Goal: Task Accomplishment & Management: Manage account settings

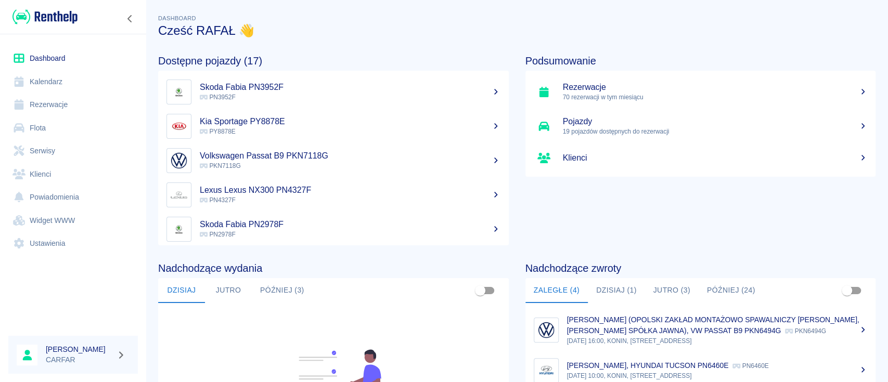
click at [82, 103] on link "Rezerwacje" at bounding box center [73, 104] width 130 height 23
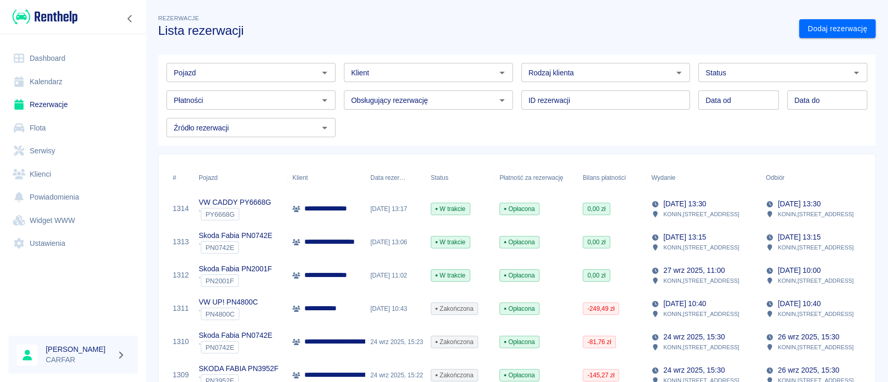
scroll to position [69, 0]
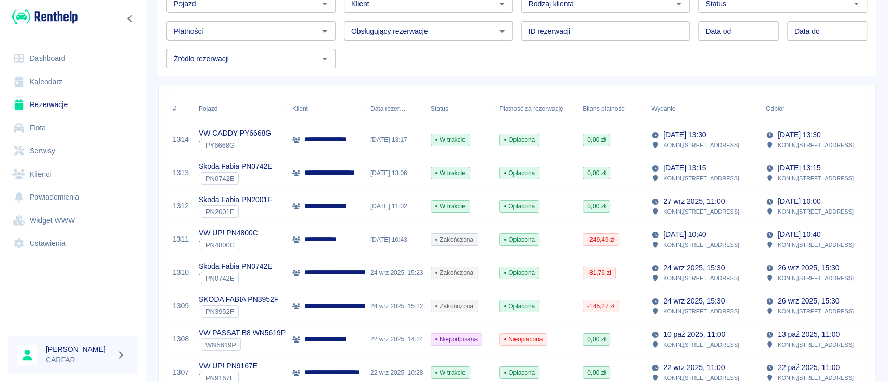
click at [329, 203] on p "**********" at bounding box center [341, 206] width 74 height 11
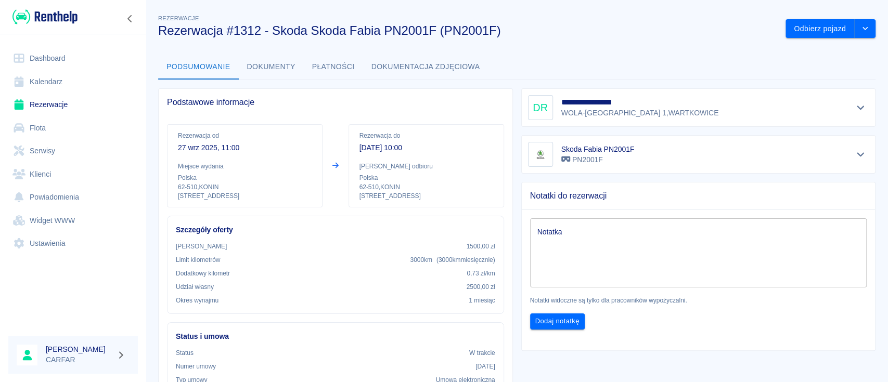
click at [258, 58] on button "Dokumenty" at bounding box center [271, 67] width 65 height 25
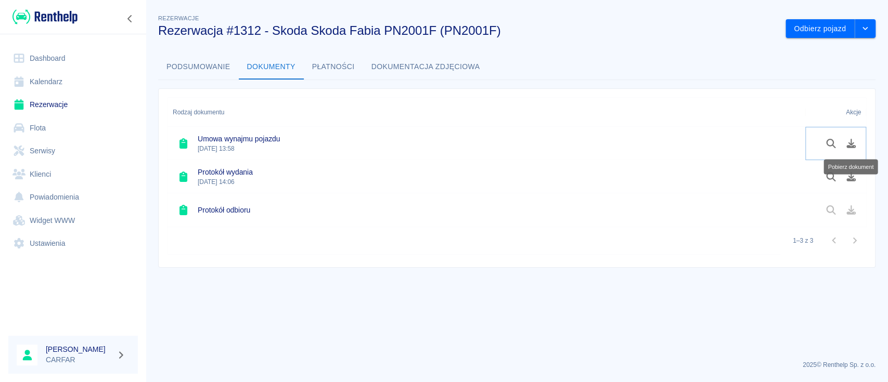
click at [848, 144] on icon "Pobierz dokument" at bounding box center [851, 143] width 12 height 9
click at [849, 182] on button "Pobierz dokument" at bounding box center [851, 177] width 20 height 18
click at [58, 21] on img at bounding box center [44, 16] width 65 height 17
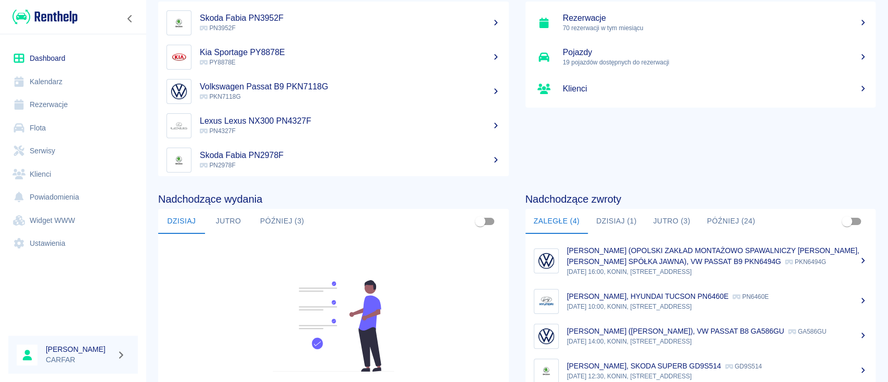
scroll to position [138, 0]
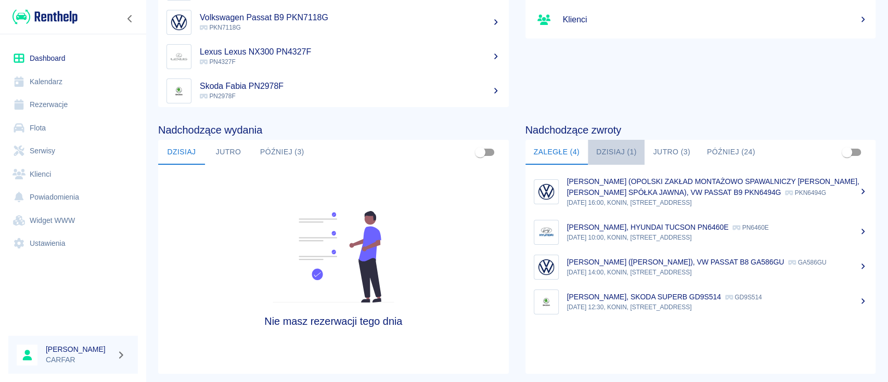
click at [612, 151] on button "Dzisiaj (1)" at bounding box center [616, 152] width 57 height 25
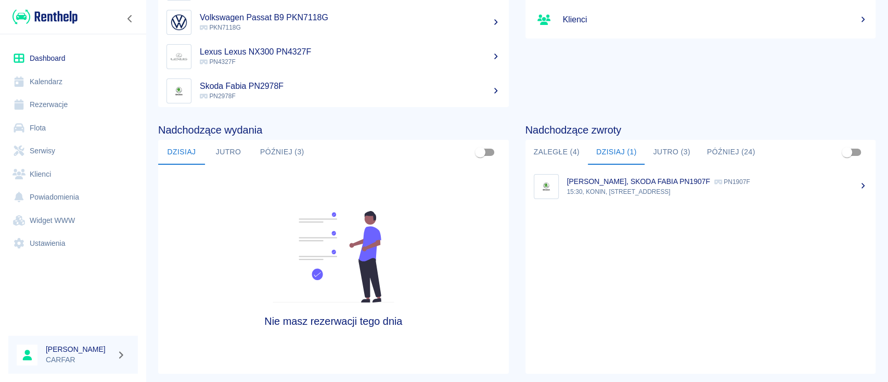
click at [537, 148] on button "Zaległe (4)" at bounding box center [556, 152] width 62 height 25
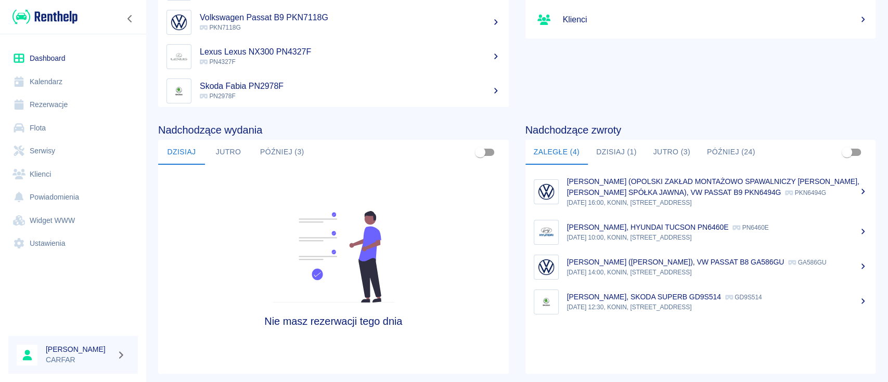
click at [736, 195] on p "[PERSON_NAME] (OPOLSKI ZAKŁAD MONTAŻOWO SPAWALNICZY [PERSON_NAME], [PERSON_NAME…" at bounding box center [713, 186] width 292 height 19
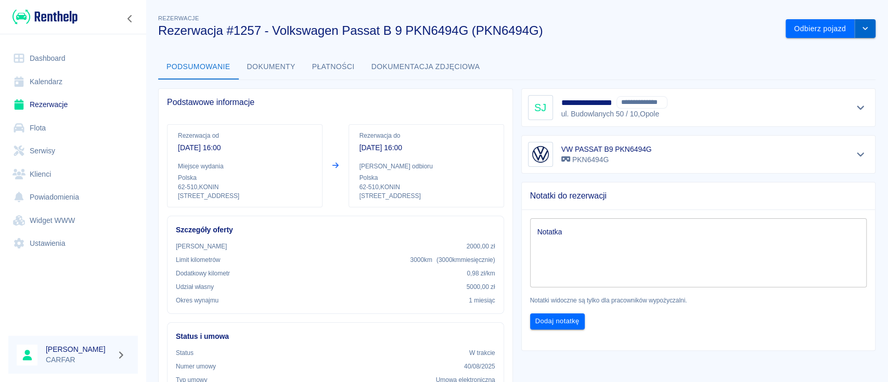
click at [859, 24] on button "drop-down" at bounding box center [865, 28] width 21 height 19
click at [839, 51] on li "Przedłuż rezerwację" at bounding box center [820, 50] width 82 height 17
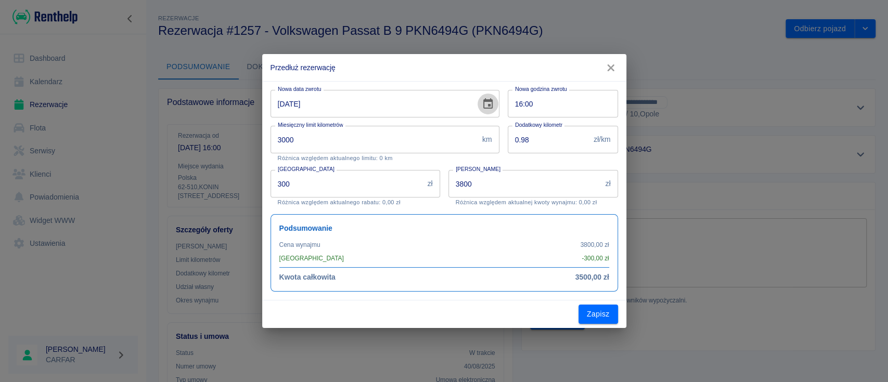
click at [488, 108] on icon "Choose date, selected date is 16 wrz 2025" at bounding box center [487, 103] width 9 height 10
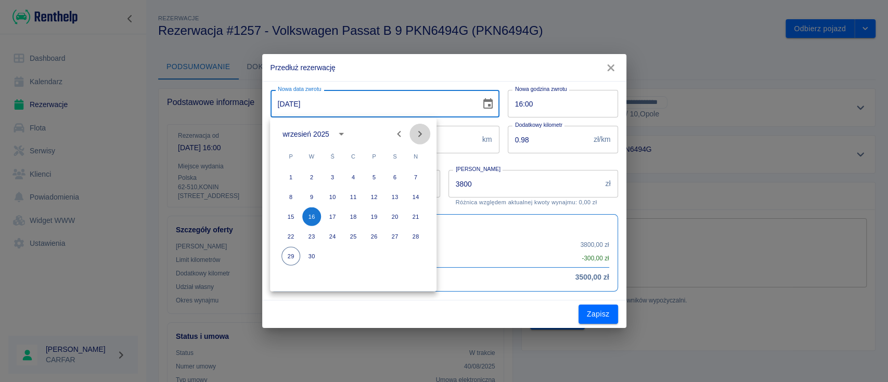
click at [418, 135] on icon "Next month" at bounding box center [420, 134] width 12 height 12
click at [354, 216] on button "16" at bounding box center [353, 217] width 19 height 19
type input "[DATE]"
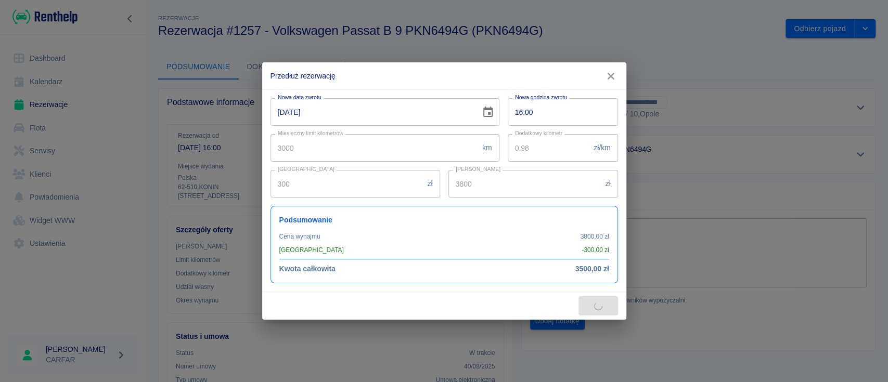
type input "7600"
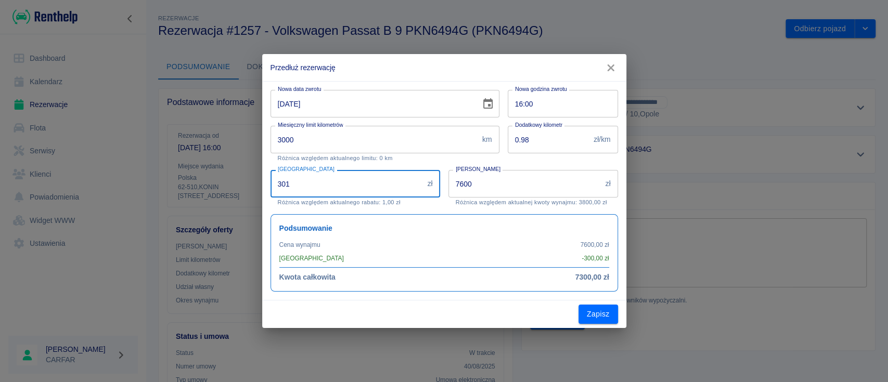
click at [419, 180] on input "301" at bounding box center [347, 184] width 153 height 28
click at [481, 222] on div "Podsumowanie Cena wynajmu 7600,00 zł Rabat - 300,00 zł Kwota całkowita 7300,00 …" at bounding box center [445, 253] width 348 height 78
click at [418, 186] on input "300" at bounding box center [347, 184] width 153 height 28
drag, startPoint x: 519, startPoint y: 72, endPoint x: 525, endPoint y: 76, distance: 7.4
click at [525, 76] on h2 "Przedłuż rezerwację" at bounding box center [444, 67] width 364 height 27
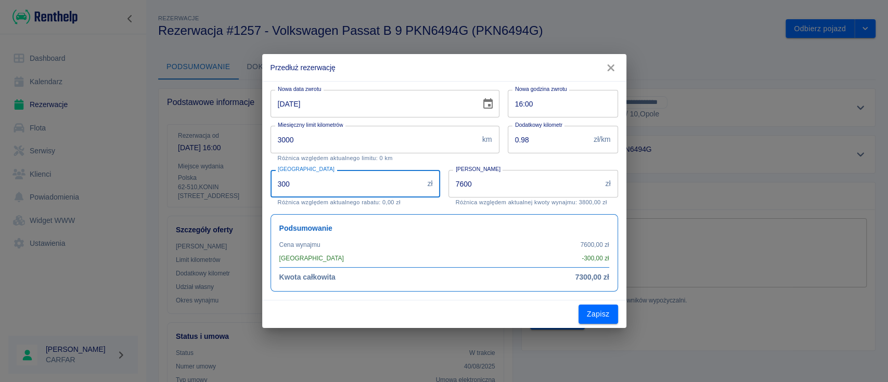
click at [274, 184] on input "300" at bounding box center [347, 184] width 153 height 28
type input "600"
click at [386, 231] on h6 "Podsumowanie" at bounding box center [444, 228] width 330 height 11
click at [586, 308] on button "Zapisz" at bounding box center [598, 314] width 40 height 19
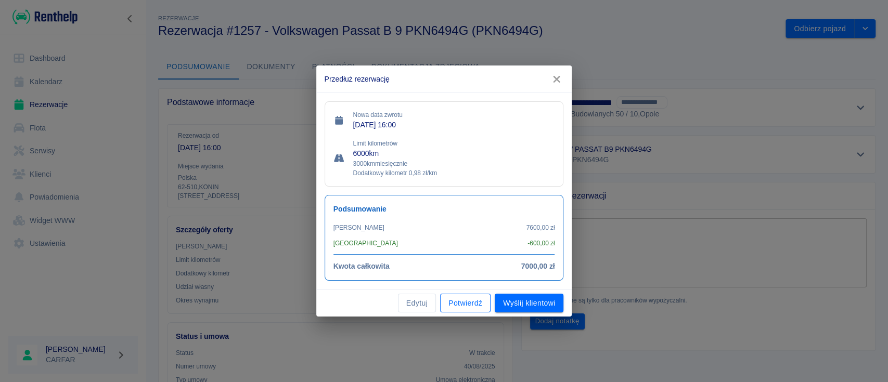
click at [476, 308] on button "Potwierdź" at bounding box center [465, 303] width 50 height 19
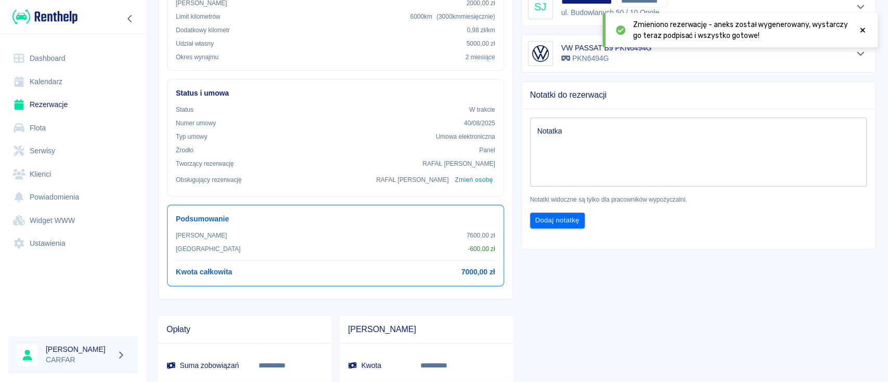
scroll to position [69, 0]
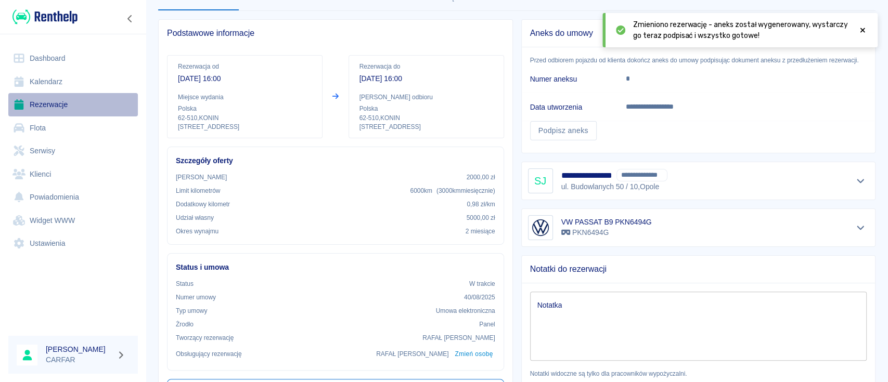
click at [78, 108] on link "Rezerwacje" at bounding box center [73, 104] width 130 height 23
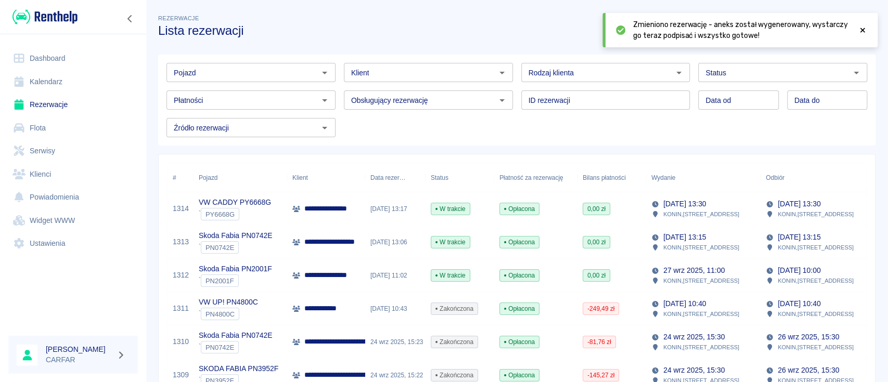
click at [61, 19] on img at bounding box center [44, 16] width 65 height 17
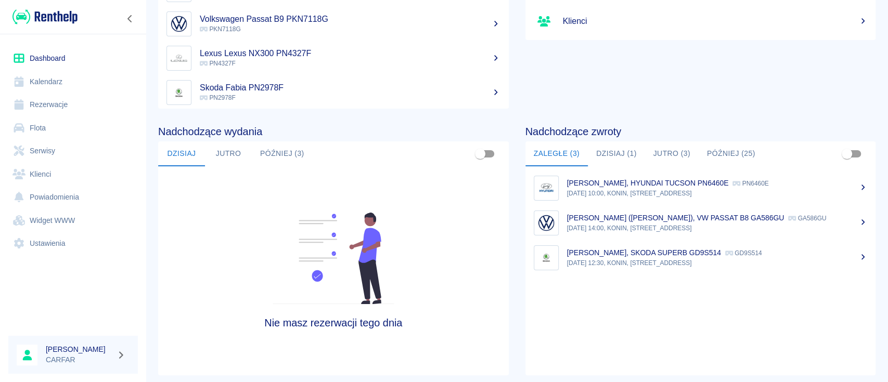
scroll to position [138, 0]
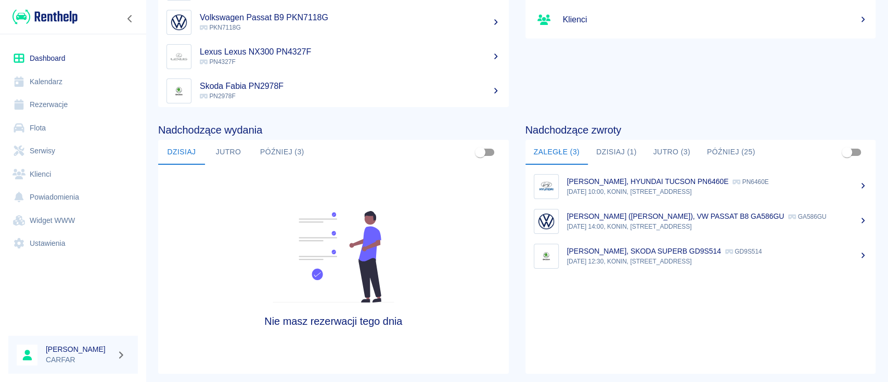
click at [675, 152] on button "Jutro (3)" at bounding box center [672, 152] width 54 height 25
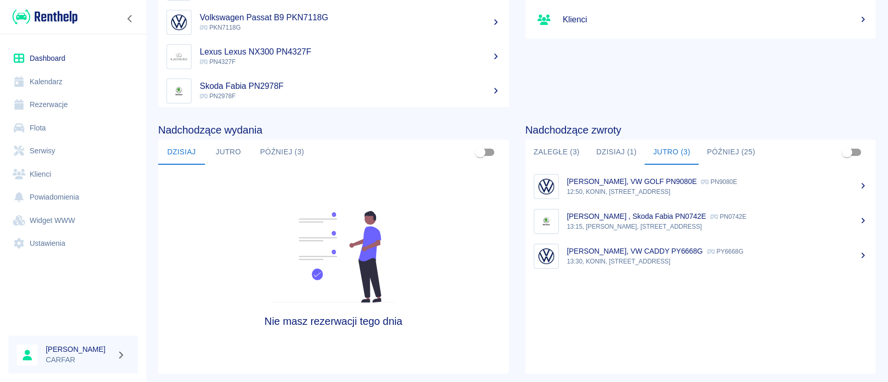
click at [53, 108] on link "Rezerwacje" at bounding box center [73, 104] width 130 height 23
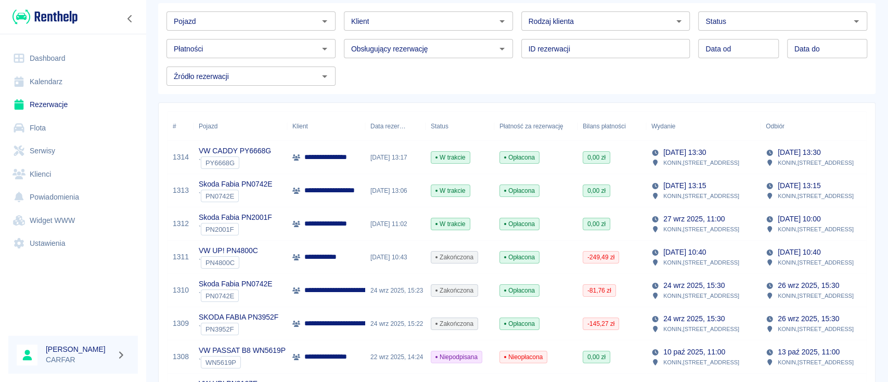
scroll to position [69, 0]
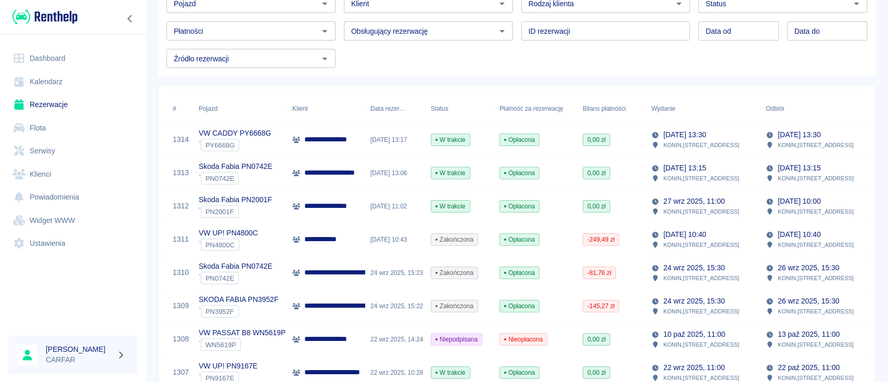
click at [312, 242] on p "**********" at bounding box center [331, 239] width 55 height 11
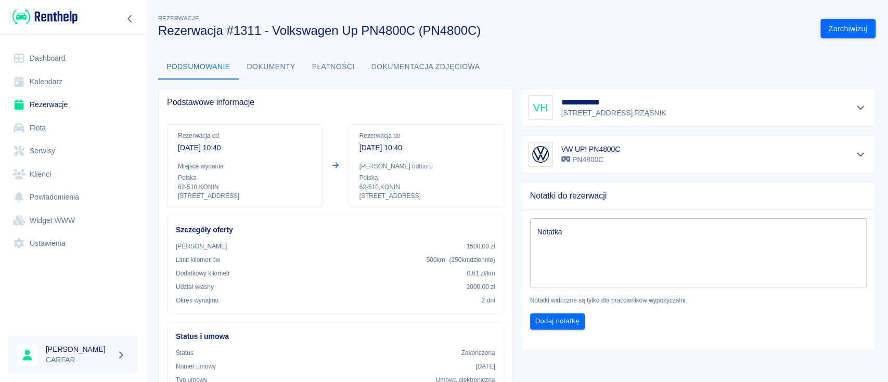
click at [289, 73] on button "Dokumenty" at bounding box center [271, 67] width 65 height 25
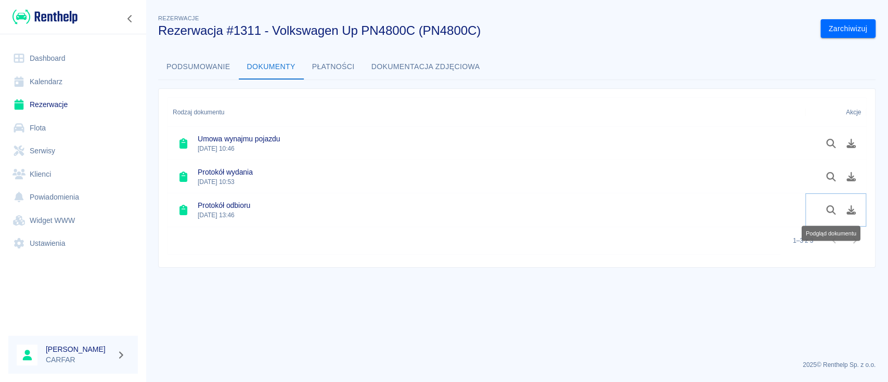
click at [828, 210] on icon "Podgląd dokumentu" at bounding box center [831, 209] width 12 height 9
click at [56, 104] on link "Rezerwacje" at bounding box center [73, 104] width 130 height 23
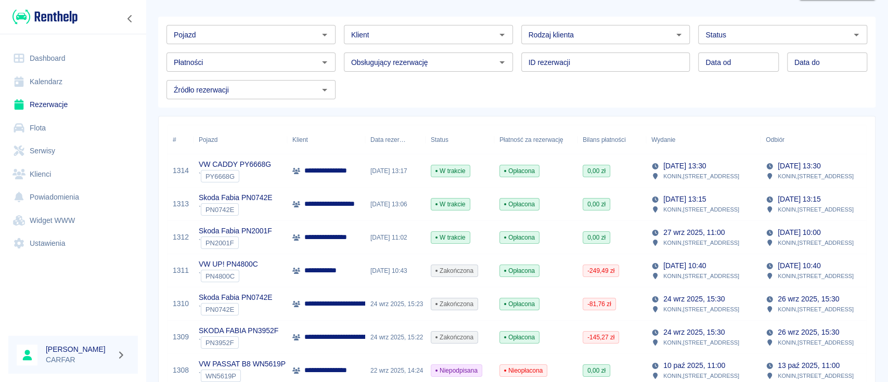
scroll to position [69, 0]
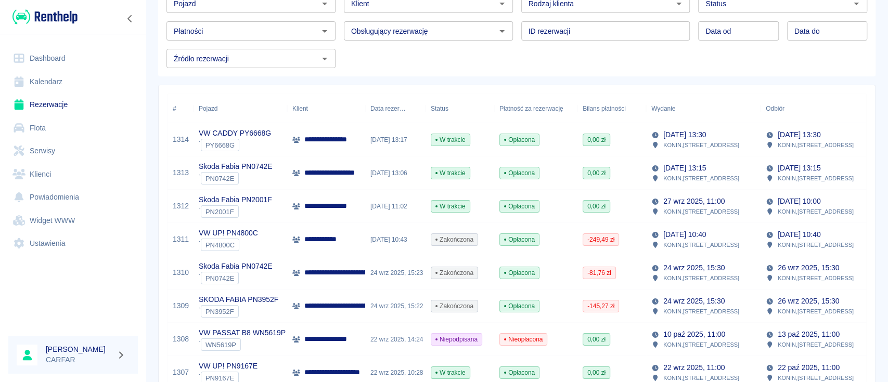
click at [304, 304] on p "**********" at bounding box center [413, 306] width 218 height 11
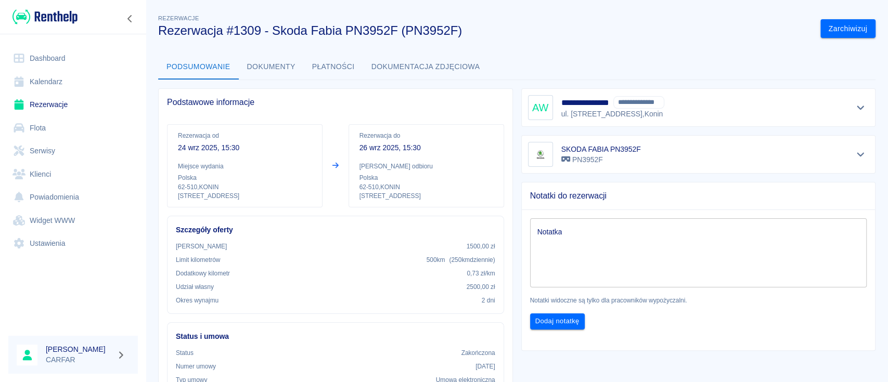
click at [287, 64] on button "Dokumenty" at bounding box center [271, 67] width 65 height 25
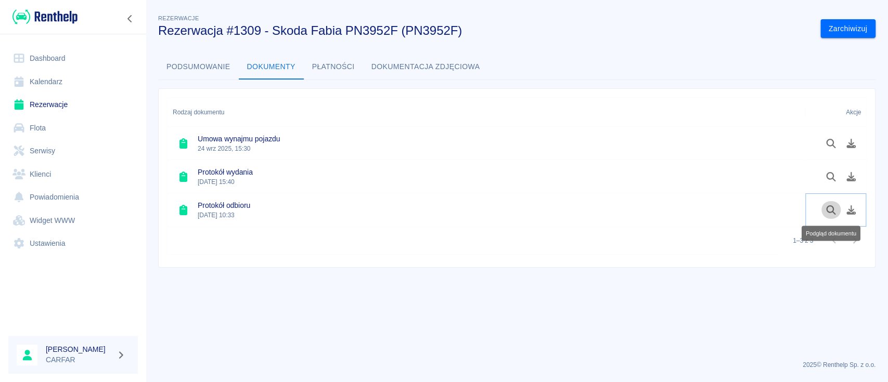
click at [830, 205] on icon "Podgląd dokumentu" at bounding box center [830, 209] width 9 height 9
click at [46, 99] on link "Rezerwacje" at bounding box center [73, 104] width 130 height 23
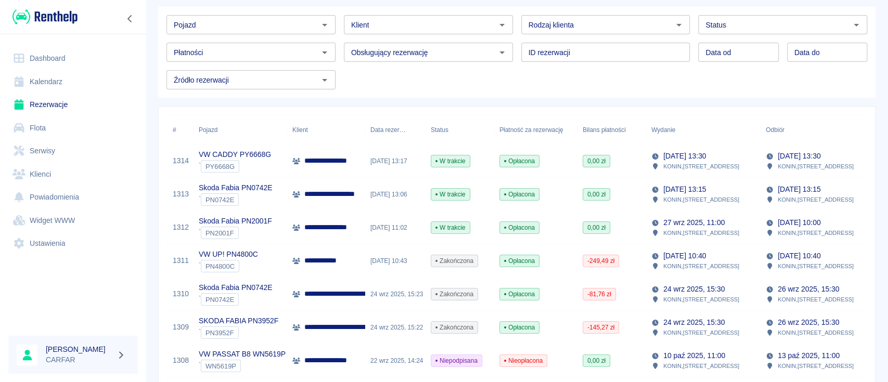
scroll to position [69, 0]
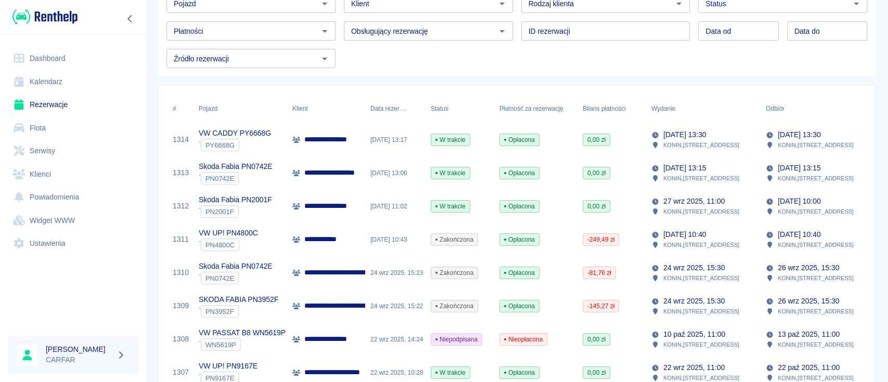
click at [254, 277] on div "` PN0742E" at bounding box center [235, 278] width 73 height 12
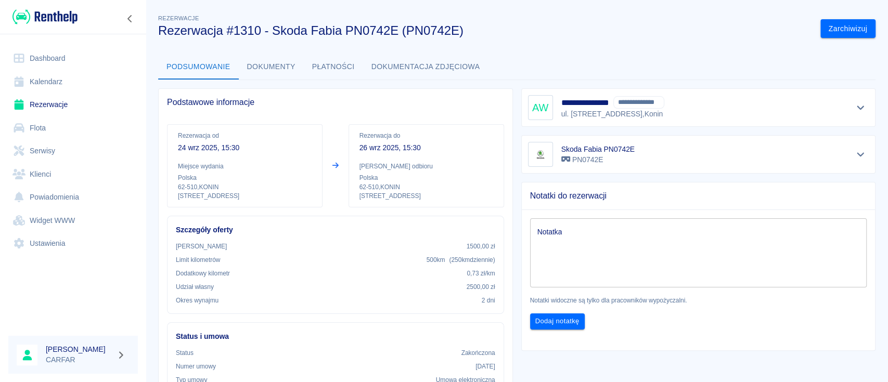
click at [282, 68] on button "Dokumenty" at bounding box center [271, 67] width 65 height 25
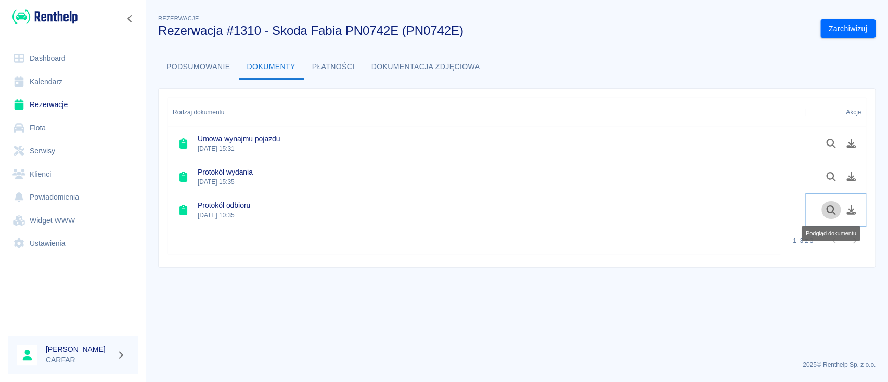
click at [829, 208] on icon "Podgląd dokumentu" at bounding box center [831, 209] width 12 height 9
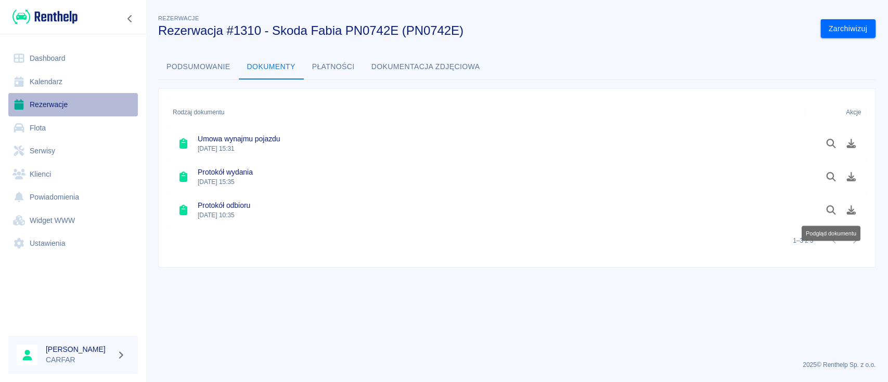
click at [57, 99] on link "Rezerwacje" at bounding box center [73, 104] width 130 height 23
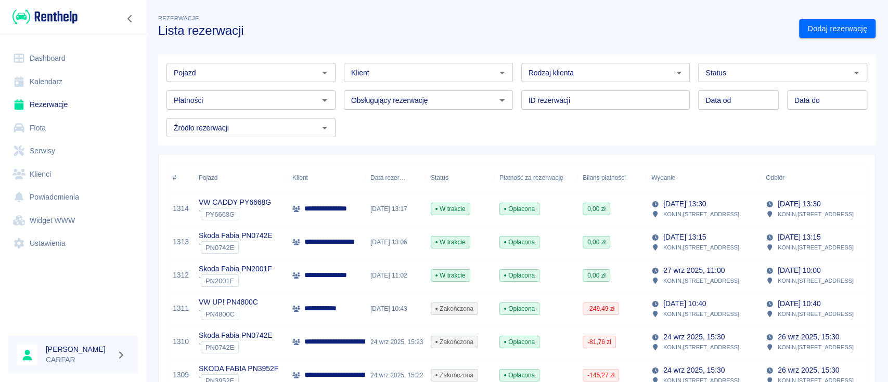
click at [333, 301] on div "**********" at bounding box center [326, 308] width 78 height 33
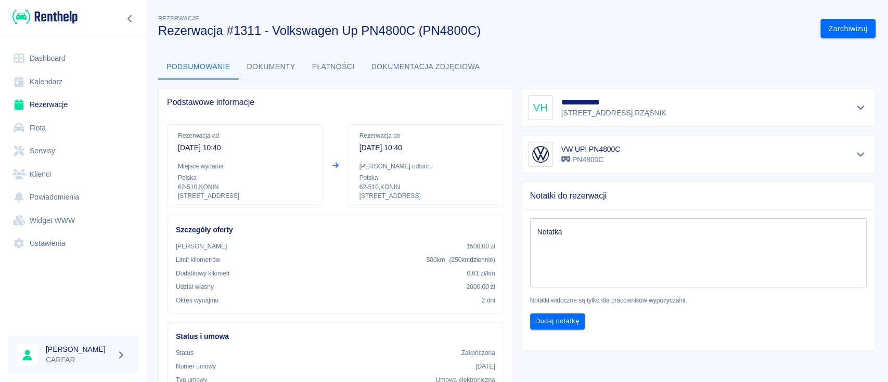
click at [51, 99] on link "Rezerwacje" at bounding box center [73, 104] width 130 height 23
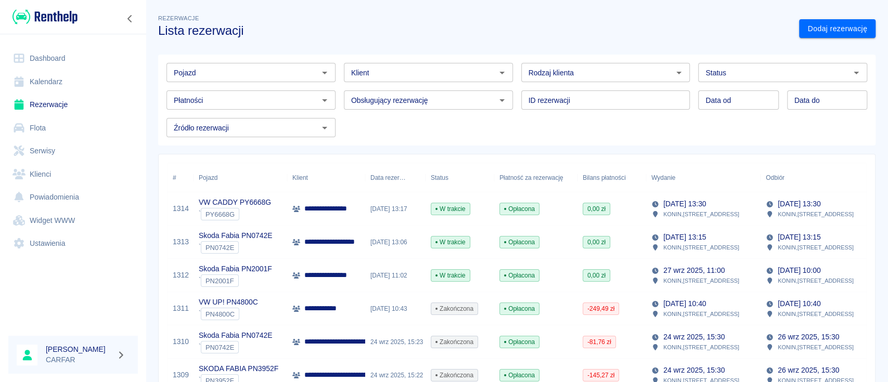
click at [332, 273] on p "**********" at bounding box center [341, 275] width 74 height 11
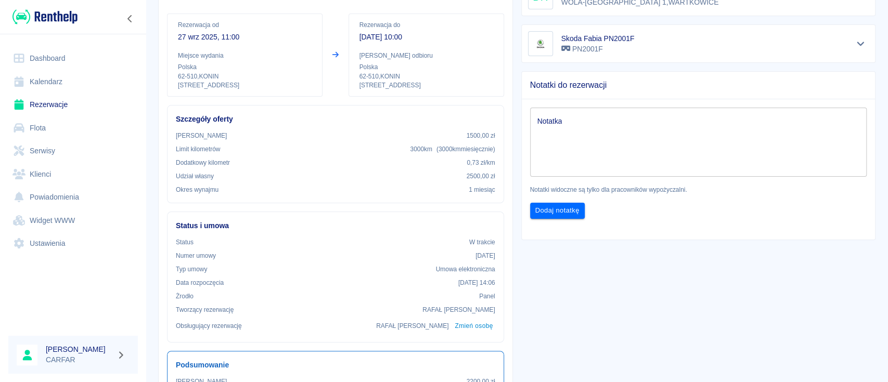
scroll to position [208, 0]
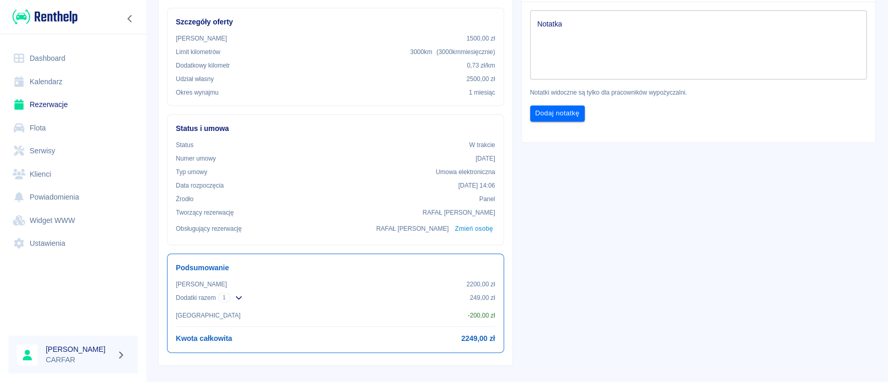
click at [66, 105] on link "Rezerwacje" at bounding box center [73, 104] width 130 height 23
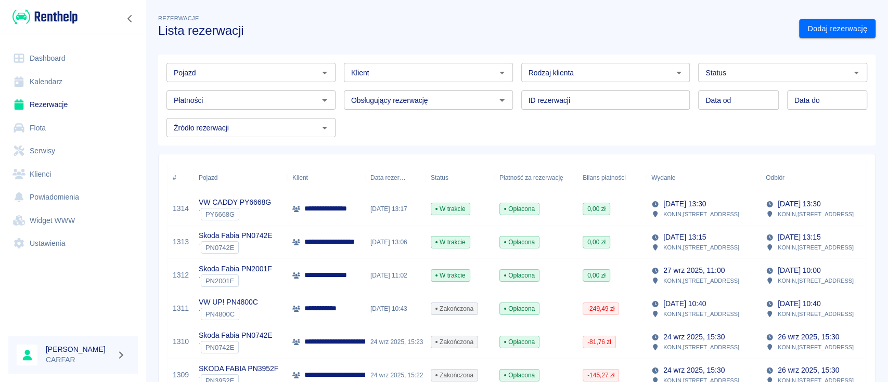
click at [352, 246] on p "**********" at bounding box center [344, 242] width 80 height 11
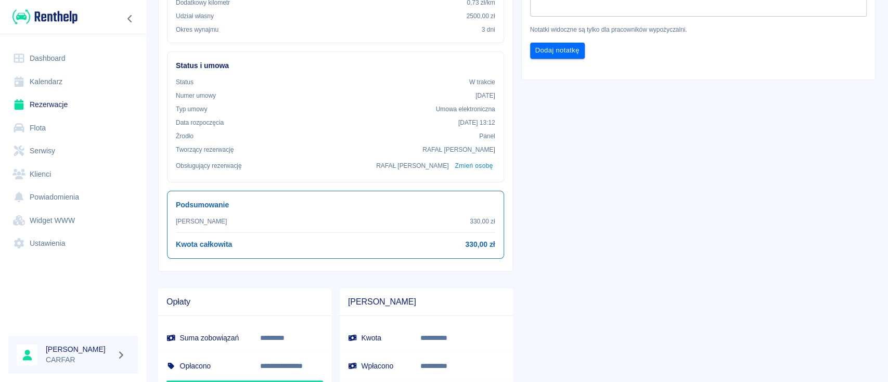
scroll to position [277, 0]
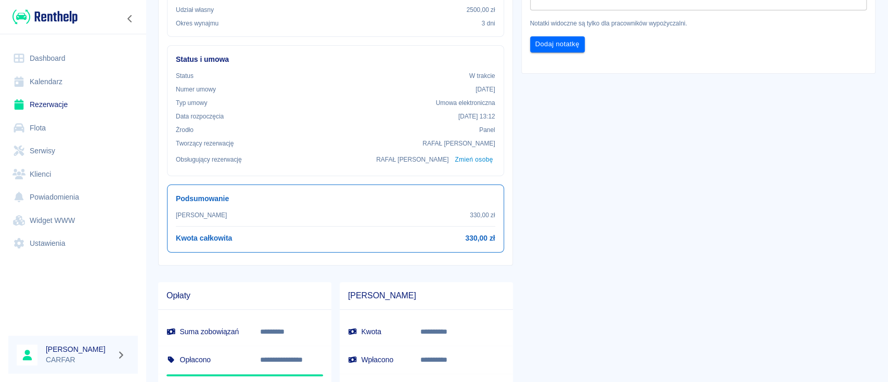
click at [49, 96] on link "Rezerwacje" at bounding box center [73, 104] width 130 height 23
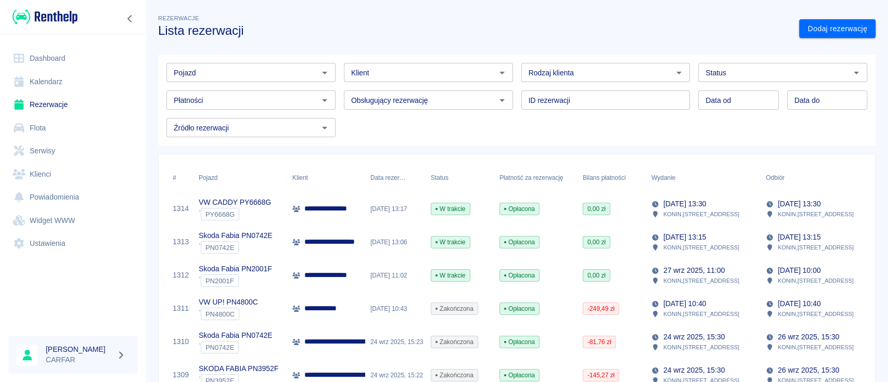
click at [337, 216] on div "**********" at bounding box center [326, 208] width 78 height 33
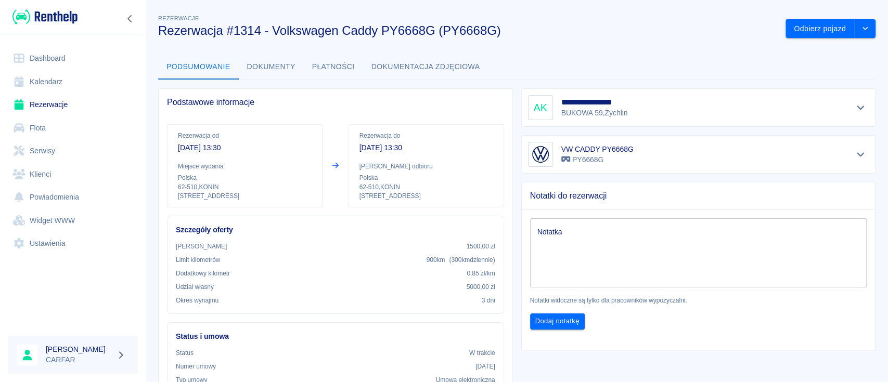
click at [268, 70] on button "Dokumenty" at bounding box center [271, 67] width 65 height 25
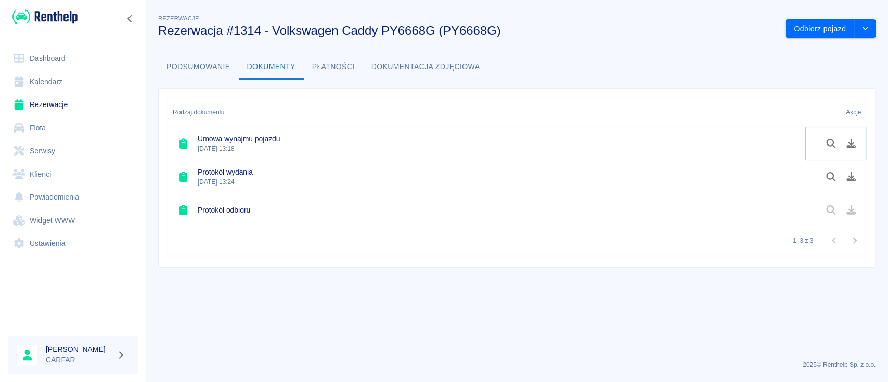
click at [824, 137] on button "Podgląd dokumentu" at bounding box center [831, 144] width 20 height 18
click at [70, 107] on link "Rezerwacje" at bounding box center [73, 104] width 130 height 23
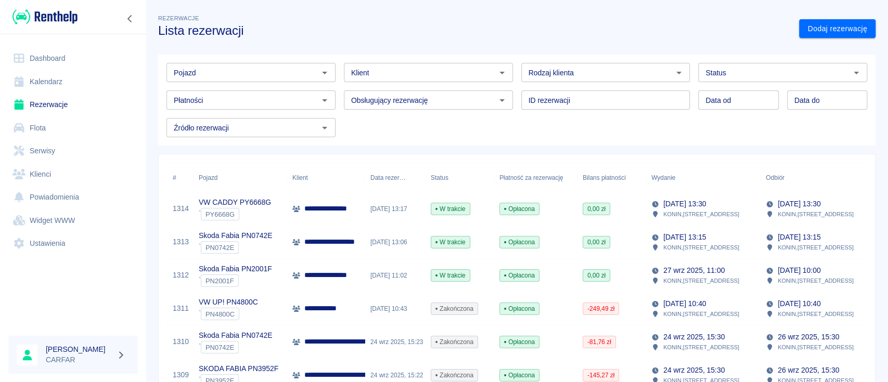
click at [251, 74] on input "Pojazd" at bounding box center [243, 72] width 146 height 13
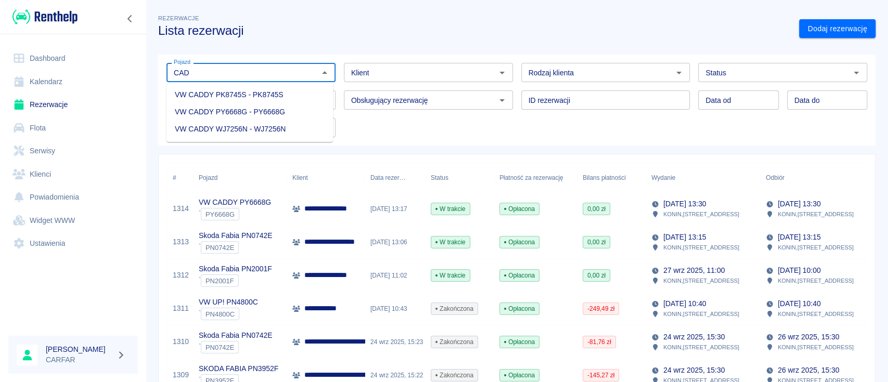
click at [266, 116] on li "VW CADDY PY6668G - PY6668G" at bounding box center [249, 112] width 166 height 17
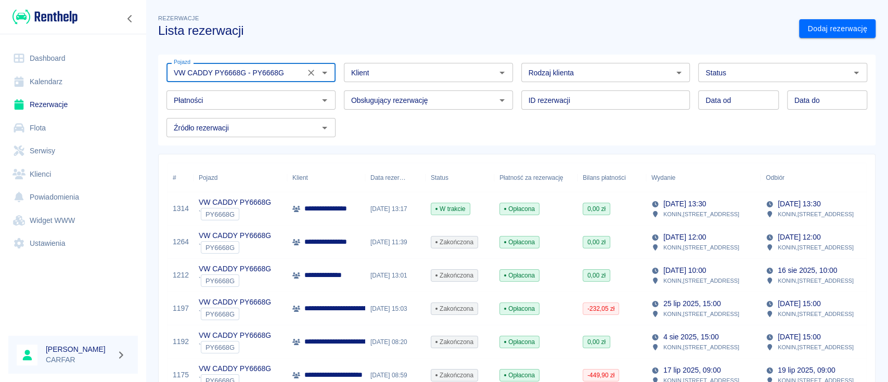
scroll to position [69, 0]
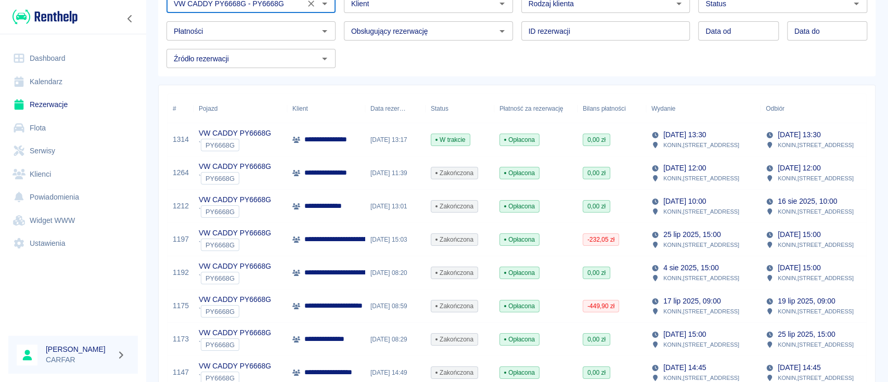
type input "VW CADDY PY6668G - PY6668G"
